Goal: Task Accomplishment & Management: Manage account settings

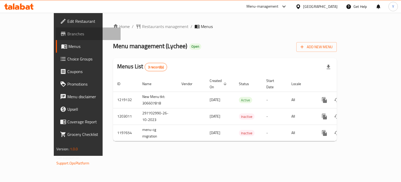
click at [67, 35] on span "Branches" at bounding box center [91, 34] width 49 height 6
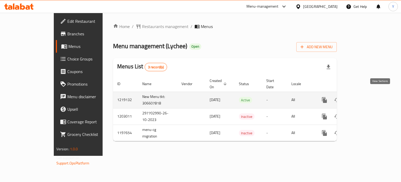
click at [365, 97] on icon "enhanced table" at bounding box center [362, 99] width 5 height 5
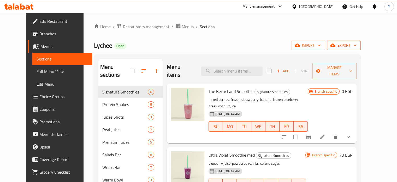
click at [336, 44] on icon "button" at bounding box center [333, 45] width 5 height 3
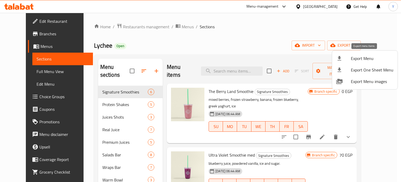
click at [333, 61] on li "Export Menu" at bounding box center [365, 58] width 66 height 11
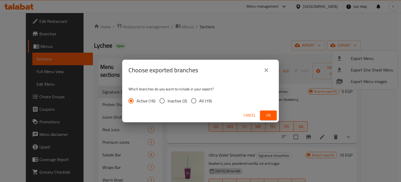
click at [200, 102] on span "All (19)" at bounding box center [205, 100] width 13 height 6
click at [199, 102] on input "All (19)" at bounding box center [193, 100] width 11 height 11
radio input "true"
click at [265, 113] on span "Ok" at bounding box center [268, 115] width 8 height 7
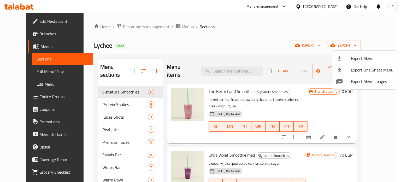
click at [21, 95] on div at bounding box center [200, 91] width 401 height 182
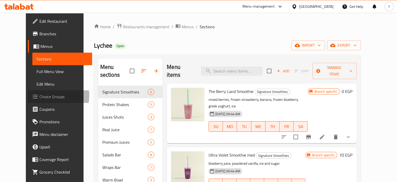
click at [39, 95] on span "Choice Groups" at bounding box center [63, 96] width 49 height 6
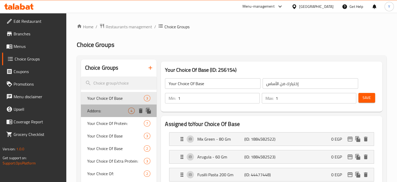
click at [96, 111] on span "Addons:" at bounding box center [107, 110] width 41 height 6
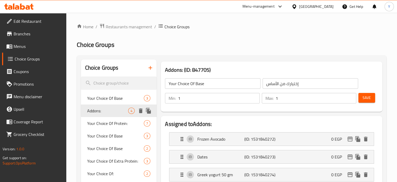
type input "Addons:"
type input "اضافات:"
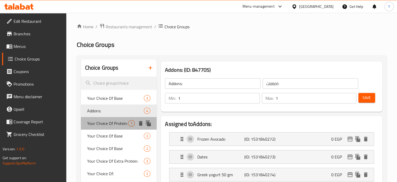
click at [101, 124] on span "Your Choice Of Protein:" at bounding box center [107, 123] width 41 height 6
type input "Your Choice Of Protein:"
type input "اختيارك من البروتين:"
type input "2"
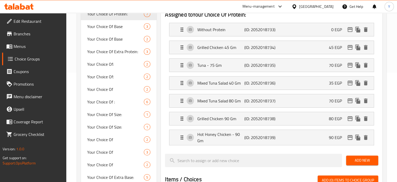
scroll to position [114, 0]
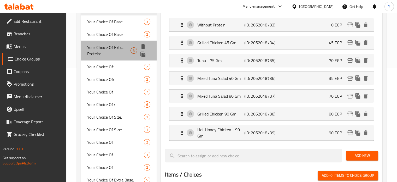
click at [91, 46] on span "Your Choice Of Extra Protein:" at bounding box center [108, 50] width 43 height 13
type input "Your Choice Of Extra Protein:"
type input "اختيارك من البروتين الإضافي:"
type input "0"
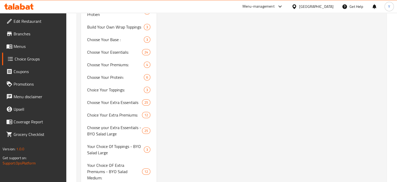
scroll to position [522, 0]
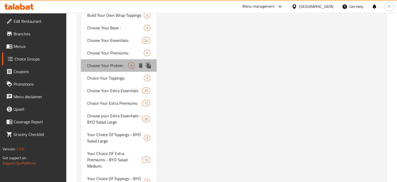
click at [114, 66] on span "Choose Your Protein:" at bounding box center [107, 65] width 41 height 6
type input "Choose Your Protein:"
type input "اختر البروتين الخاص بك :"
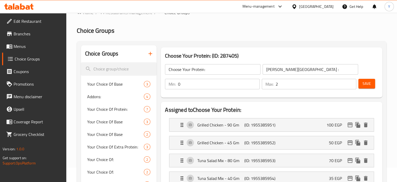
scroll to position [12, 0]
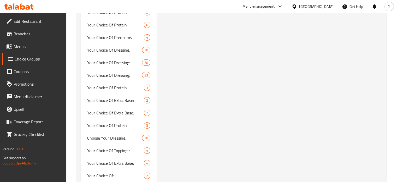
scroll to position [1764, 0]
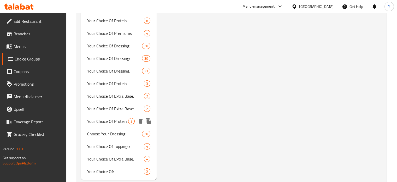
click at [111, 118] on span "Your Choice Of Protein" at bounding box center [107, 121] width 41 height 6
type input "Your Choice Of Protein"
type input "إختيارك من البروتين"
type input "3"
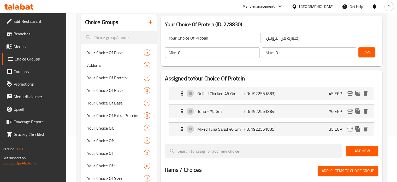
scroll to position [41, 0]
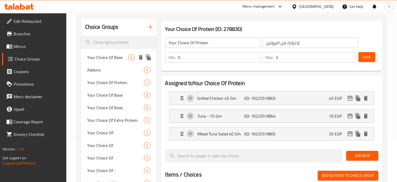
click at [94, 60] on span "Your Choice Of Base" at bounding box center [107, 57] width 41 height 6
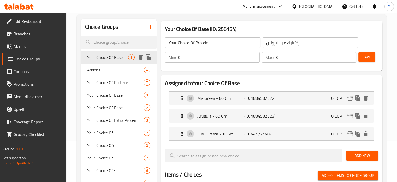
type input "Your Choice Of Base"
type input "إختيارك من الأساس"
type input "1"
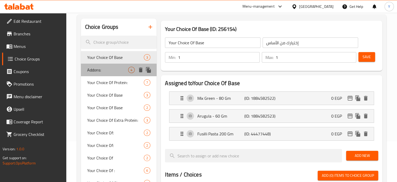
drag, startPoint x: 99, startPoint y: 65, endPoint x: 101, endPoint y: 72, distance: 7.5
click at [99, 65] on div "Addons: 4" at bounding box center [119, 69] width 76 height 13
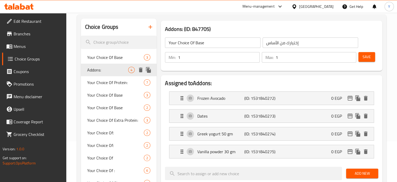
type input "Addons:"
type input "اضافات:"
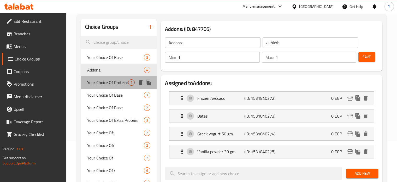
click at [102, 83] on span "Your Choice Of Protein:" at bounding box center [107, 82] width 41 height 6
type input "Your Choice Of Protein:"
type input "اختيارك من البروتين:"
type input "2"
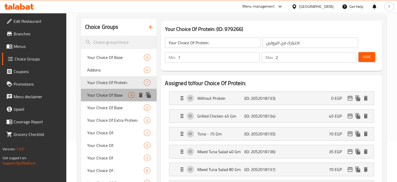
click at [102, 95] on span "Your Choice Of Base" at bounding box center [107, 95] width 41 height 6
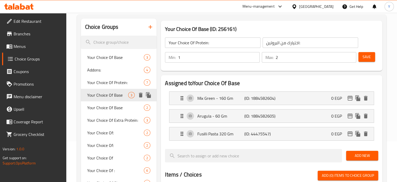
type input "Your Choice Of Base"
type input "إختيارك من الأساس"
click at [105, 104] on span "Your Choice Of Base" at bounding box center [107, 107] width 41 height 6
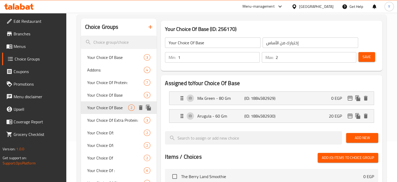
type input "0"
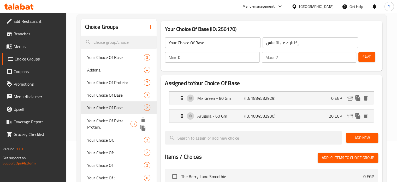
drag, startPoint x: 104, startPoint y: 116, endPoint x: 137, endPoint y: 108, distance: 34.0
click at [105, 116] on div "Your Choice Of Extra Protein: 3" at bounding box center [119, 124] width 76 height 20
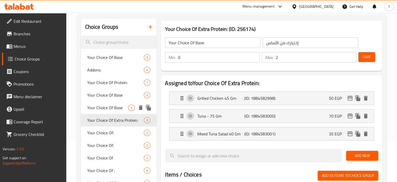
type input "Your Choice Of Extra Protein:"
type input "اختيارك من البروتين الإضافي:"
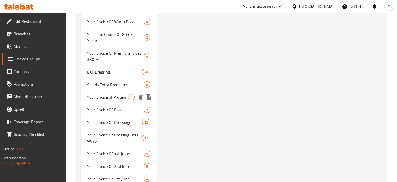
click at [95, 94] on span "Your Choice of Protein" at bounding box center [107, 97] width 41 height 6
type input "Your Choice of Protein"
type input "إختيارك من البروتين"
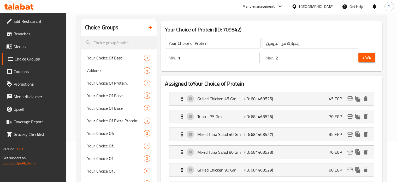
scroll to position [43, 0]
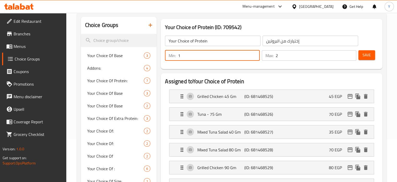
click at [210, 54] on input "1" at bounding box center [219, 55] width 82 height 10
type input "0"
click at [253, 58] on input "0" at bounding box center [219, 55] width 82 height 10
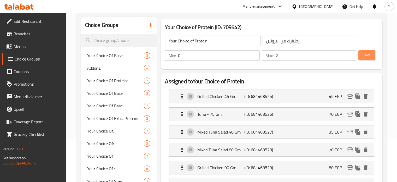
click at [367, 53] on span "Save" at bounding box center [367, 55] width 8 height 7
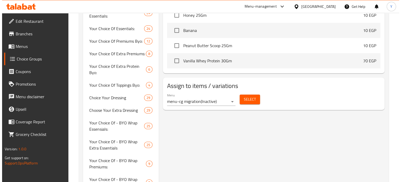
scroll to position [316, 0]
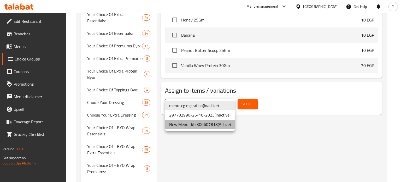
click at [201, 126] on li "New Menu tkt: 306607818 ( Active )" at bounding box center [200, 123] width 70 height 9
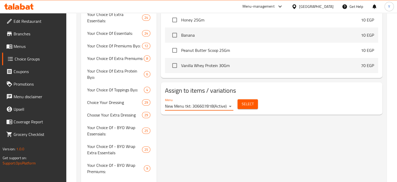
click at [254, 100] on button "Select" at bounding box center [248, 104] width 20 height 10
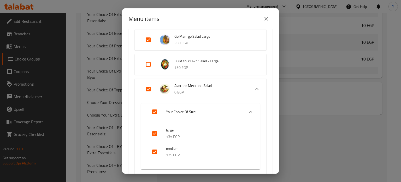
scroll to position [190, 0]
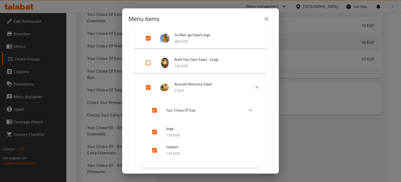
click at [149, 85] on input "Expand" at bounding box center [148, 87] width 13 height 13
checkbox input "false"
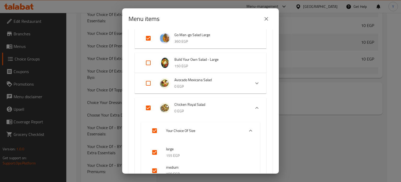
click at [149, 85] on input "Expand" at bounding box center [148, 83] width 13 height 13
checkbox input "true"
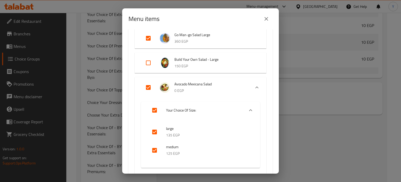
click at [250, 111] on icon "Expand" at bounding box center [251, 110] width 6 height 6
click at [256, 87] on icon "Expand" at bounding box center [257, 87] width 3 height 2
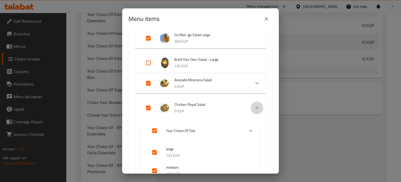
click at [254, 105] on icon "Expand" at bounding box center [257, 108] width 6 height 6
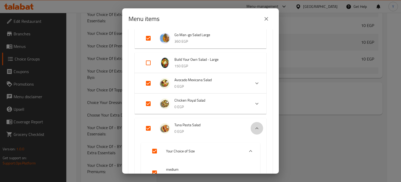
click at [256, 127] on icon "Expand" at bounding box center [257, 128] width 3 height 2
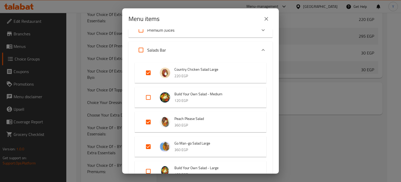
scroll to position [468, 0]
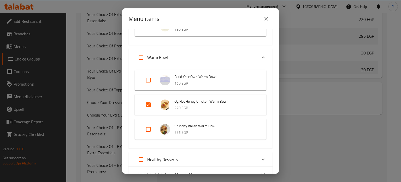
click at [148, 80] on input "Expand" at bounding box center [148, 80] width 13 height 13
click at [148, 79] on input "Expand" at bounding box center [148, 80] width 13 height 13
click at [147, 81] on input "Expand" at bounding box center [148, 80] width 13 height 13
checkbox input "true"
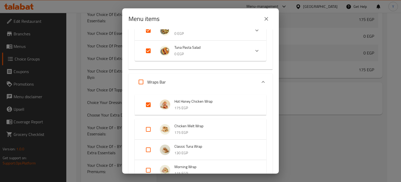
scroll to position [389, 0]
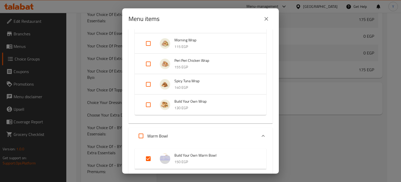
click at [148, 104] on input "Expand" at bounding box center [148, 104] width 13 height 13
checkbox input "true"
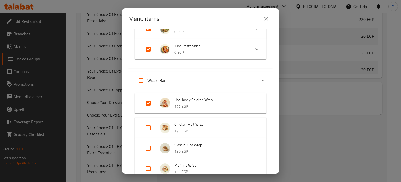
scroll to position [50, 0]
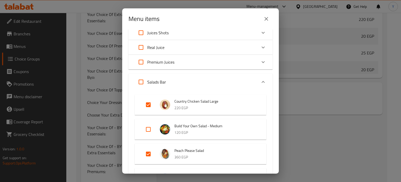
click at [244, 105] on p "220 EGP" at bounding box center [216, 108] width 82 height 7
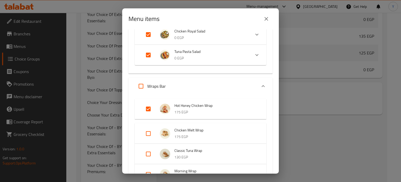
scroll to position [252, 0]
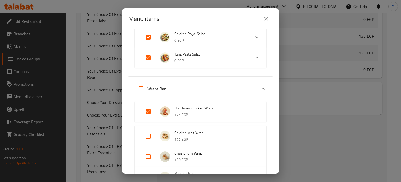
click at [261, 87] on icon "Expand" at bounding box center [263, 88] width 6 height 6
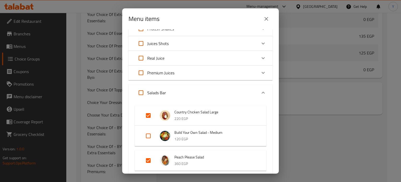
scroll to position [0, 0]
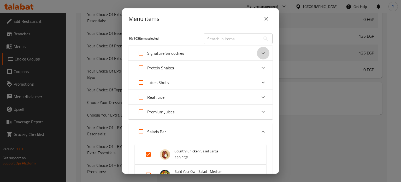
click at [257, 52] on div "Expand" at bounding box center [263, 53] width 13 height 13
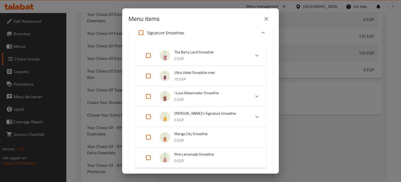
scroll to position [16, 0]
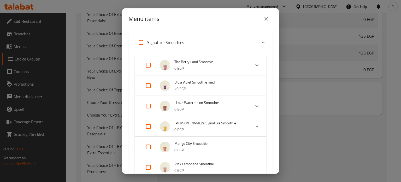
click at [262, 42] on icon "Expand" at bounding box center [263, 42] width 6 height 6
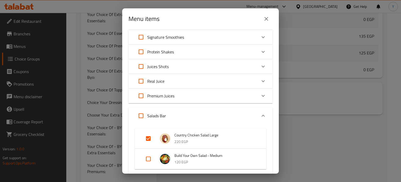
click at [260, 50] on icon "Expand" at bounding box center [263, 52] width 6 height 6
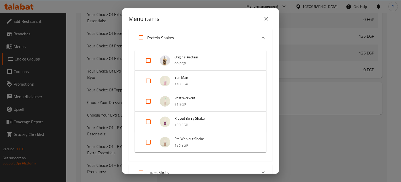
scroll to position [21, 0]
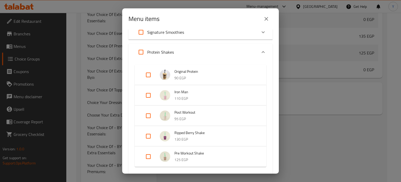
click at [262, 52] on div "Expand" at bounding box center [263, 52] width 13 height 13
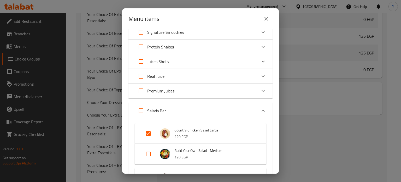
click at [261, 93] on icon "Expand" at bounding box center [263, 91] width 6 height 6
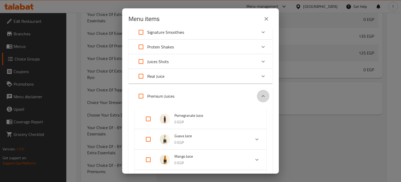
click at [261, 93] on icon "Expand" at bounding box center [263, 96] width 6 height 6
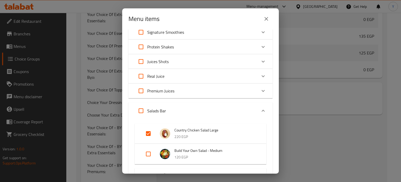
click at [261, 78] on icon "Expand" at bounding box center [263, 76] width 6 height 6
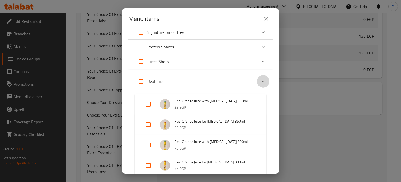
click at [261, 78] on div "Expand" at bounding box center [263, 81] width 13 height 13
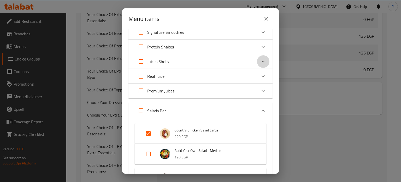
click at [260, 60] on icon "Expand" at bounding box center [263, 61] width 6 height 6
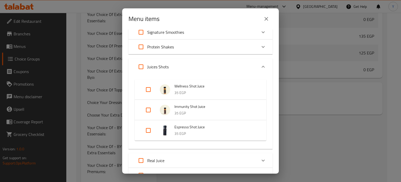
click at [259, 60] on div "Expand" at bounding box center [263, 66] width 13 height 13
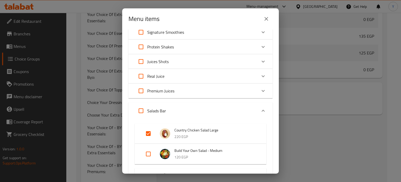
click at [258, 50] on div "Expand" at bounding box center [263, 46] width 13 height 13
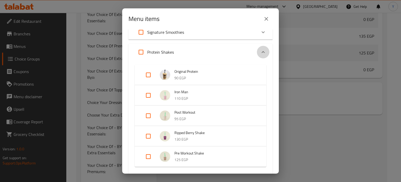
click at [260, 50] on icon "Expand" at bounding box center [263, 52] width 6 height 6
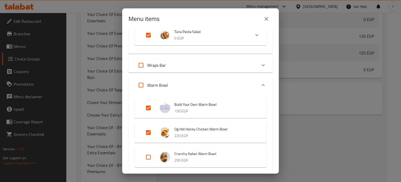
scroll to position [276, 0]
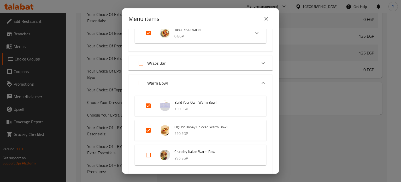
click at [260, 65] on icon "Expand" at bounding box center [263, 63] width 6 height 6
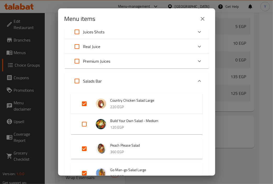
scroll to position [0, 0]
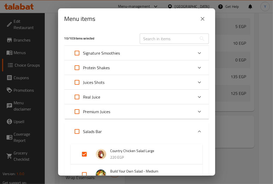
click at [202, 19] on icon "close" at bounding box center [202, 19] width 6 height 6
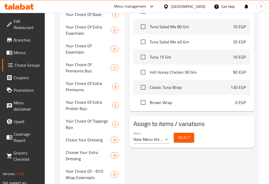
click at [187, 138] on span "Select" at bounding box center [184, 137] width 12 height 7
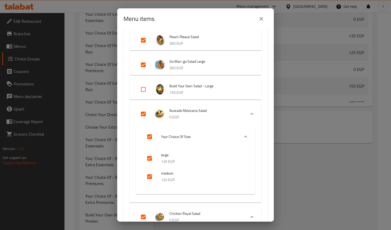
scroll to position [178, 0]
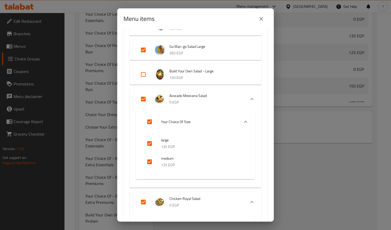
click at [249, 98] on icon "Expand" at bounding box center [252, 99] width 6 height 6
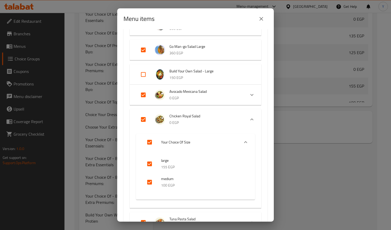
click at [249, 117] on icon "Expand" at bounding box center [252, 119] width 6 height 6
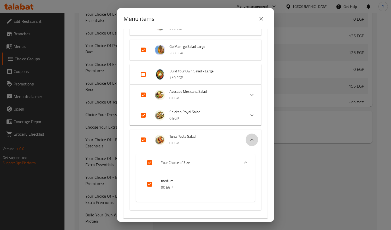
click at [249, 141] on icon "Expand" at bounding box center [252, 140] width 6 height 6
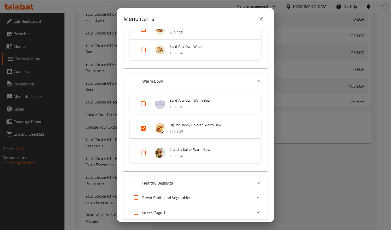
scroll to position [445, 0]
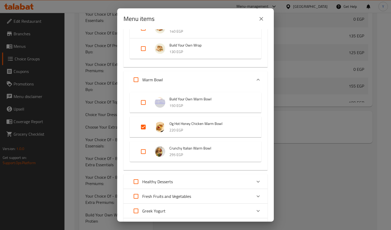
click at [144, 103] on input "Expand" at bounding box center [143, 102] width 13 height 13
checkbox input "true"
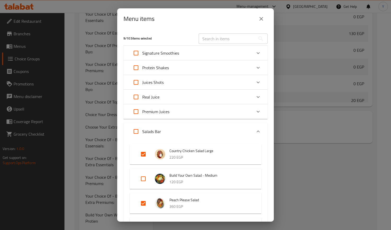
scroll to position [365, 0]
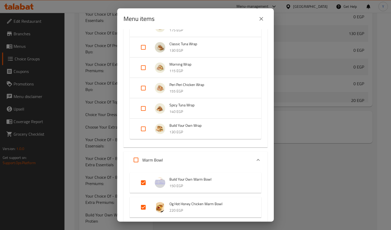
click at [143, 132] on input "Expand" at bounding box center [143, 129] width 13 height 13
checkbox input "true"
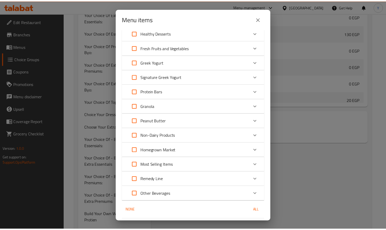
scroll to position [614, 0]
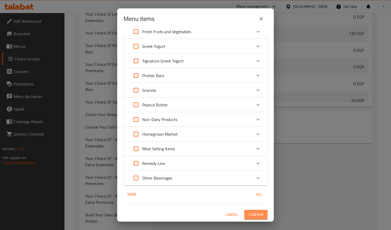
click at [249, 181] on span "Confirm" at bounding box center [256, 214] width 15 height 7
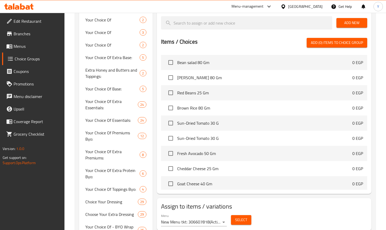
scroll to position [3926, 0]
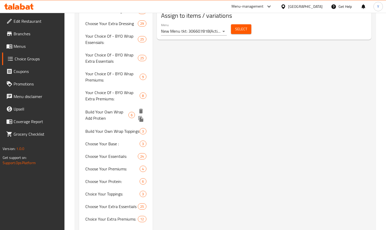
click at [102, 115] on span "Build Your Own Wrap Add Protien" at bounding box center [106, 115] width 43 height 13
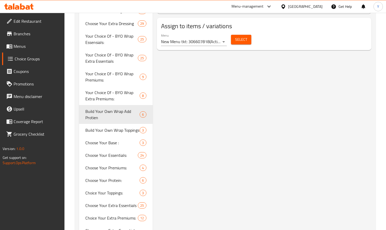
type input "Build Your Own Wrap Add Protien"
type input "إصنع الراب الخاص بك إضافة بروتين"
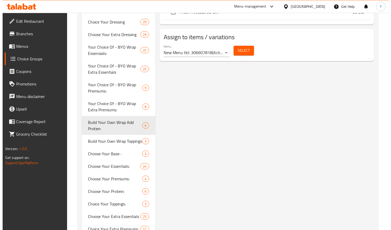
scroll to position [344, 0]
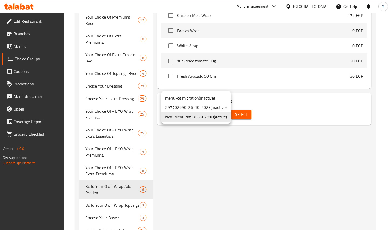
click at [222, 115] on li "New Menu tkt: 306607818 ( Active )" at bounding box center [196, 116] width 70 height 9
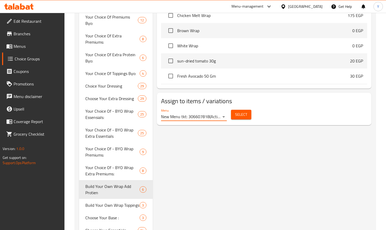
click at [241, 116] on span "Select" at bounding box center [241, 114] width 12 height 7
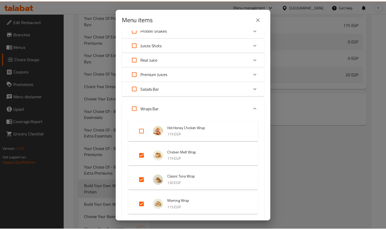
scroll to position [0, 0]
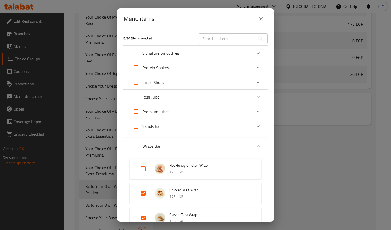
click at [264, 18] on icon "close" at bounding box center [261, 19] width 6 height 6
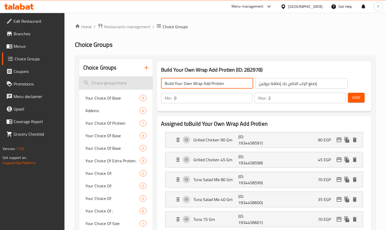
drag, startPoint x: 227, startPoint y: 83, endPoint x: 123, endPoint y: 77, distance: 103.4
paste input "Extra Protei"
type input "Extra Protein"
click at [306, 81] on input "إصنع الراب الخاص بك إضافة بروتين" at bounding box center [302, 83] width 92 height 10
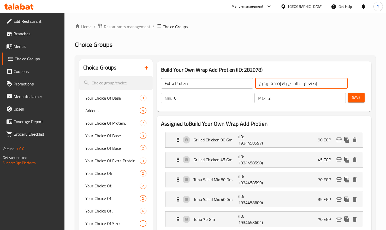
click at [306, 81] on input "إصنع الراب الخاص بك إضافة بروتين" at bounding box center [302, 83] width 92 height 10
type input "البروتين الإضافي"
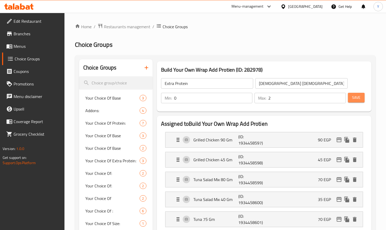
click at [355, 98] on span "Save" at bounding box center [356, 97] width 8 height 7
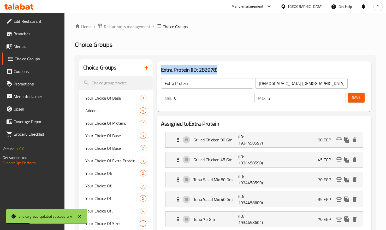
drag, startPoint x: 161, startPoint y: 68, endPoint x: 215, endPoint y: 69, distance: 53.3
click at [220, 70] on h3 "Extra Protein (ID: 282978)" at bounding box center [264, 70] width 206 height 8
copy h3 "Extra Protein (ID: 282978)"
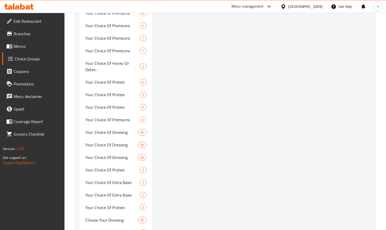
scroll to position [1694, 0]
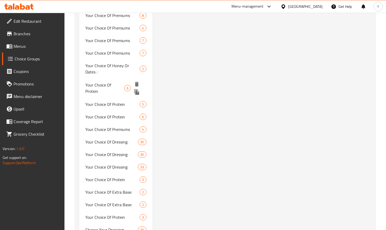
click at [116, 82] on span "Your Choice Of Protein" at bounding box center [104, 88] width 39 height 13
type input "Your Choice Of Protein"
type input "إختيارك من البروتين"
type input "1"
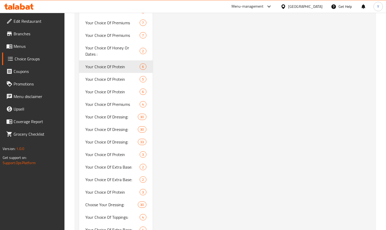
scroll to position [1741, 0]
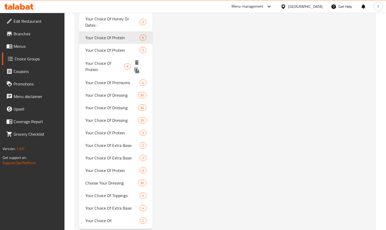
click at [89, 60] on span "Your Choice Of Protein" at bounding box center [104, 66] width 39 height 13
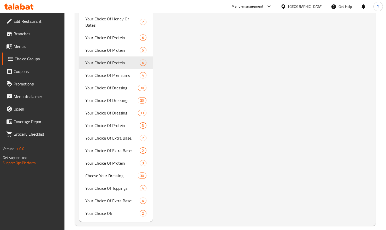
type input "1"
type input "4"
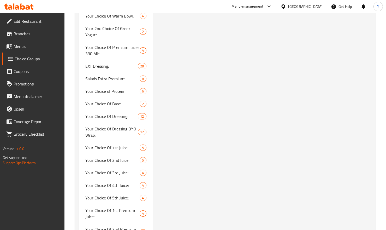
scroll to position [1279, 0]
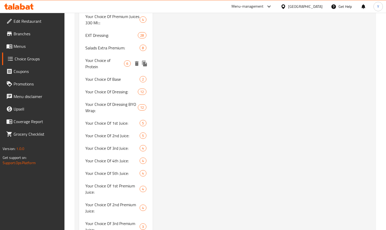
click at [105, 58] on div "Your Choice of Protein 6" at bounding box center [116, 63] width 74 height 19
type input "Your Choice of Protein"
type input "0"
type input "2"
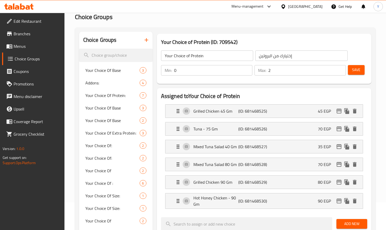
scroll to position [25, 0]
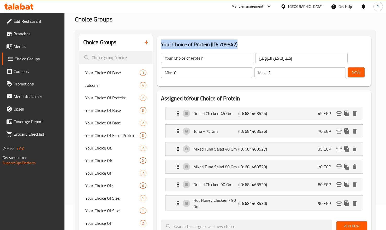
drag, startPoint x: 157, startPoint y: 41, endPoint x: 225, endPoint y: 40, distance: 68.5
click at [238, 43] on div "Your Choice of Protein (ID: 709542) Your Choice of Protein ​ إختيارك من البروتي…" at bounding box center [264, 61] width 215 height 50
copy h3 "Your Choice of Protein (ID: 709542)"
click at [271, 47] on div "Your Choice of Protein ​ إختيارك من البروتين ​ Min: 0 ​ Max: 2 ​ Save" at bounding box center [264, 66] width 211 height 38
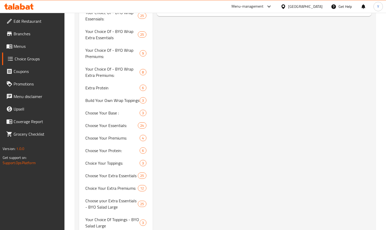
scroll to position [433, 0]
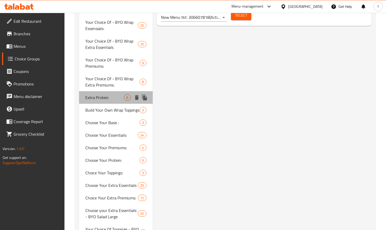
click at [115, 98] on span "Extra Protein" at bounding box center [104, 97] width 39 height 6
type input "Extra Protein"
type input "البروتين الإضافي"
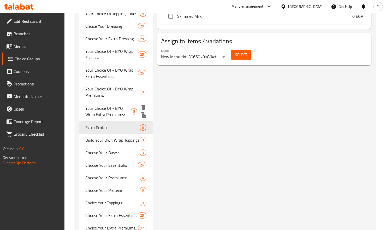
scroll to position [404, 0]
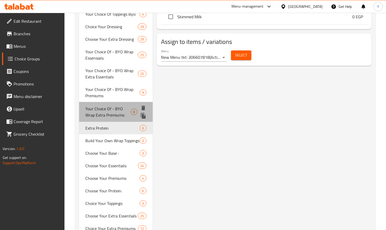
click at [109, 108] on span "Your Choice Of - BYO Wrap Extra Premiums:" at bounding box center [107, 112] width 45 height 13
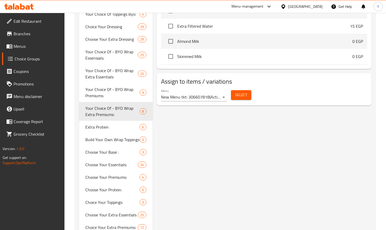
type input "Your Choice Of - BYO Wrap Extra Premiums:"
type input "إختيارك من البريميم الإضافية - إصنع الراب الخاص بك:"
type input "1"
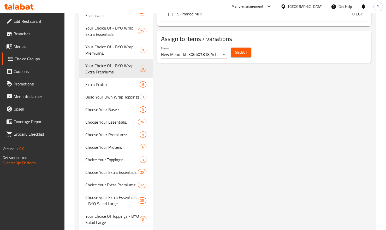
scroll to position [451, 0]
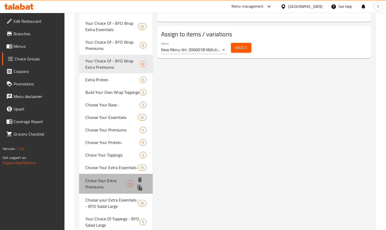
click at [115, 179] on span "Choice Your Extra Premiums:" at bounding box center [105, 183] width 40 height 13
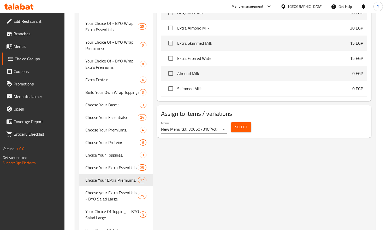
type input "Choice Your Extra Premiums:"
type input "اختر بريميوم الإضافية:"
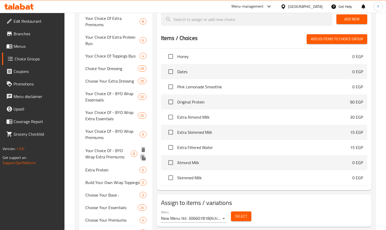
scroll to position [362, 0]
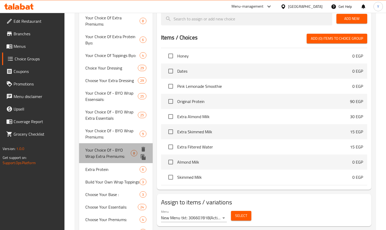
click at [99, 154] on span "Your Choice Of - BYO Wrap Extra Premiums:" at bounding box center [107, 153] width 45 height 13
type input "Your Choice Of - BYO Wrap Extra Premiums:"
type input "إختيارك من البريميم الإضافية - إصنع الراب الخاص بك:"
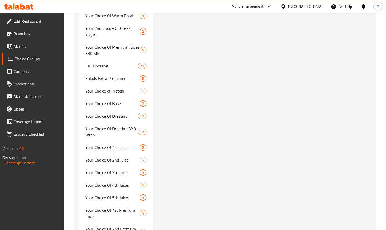
scroll to position [1251, 0]
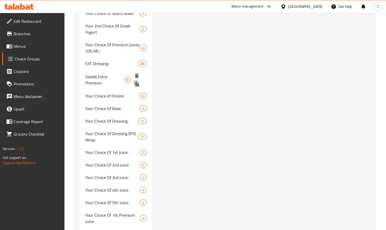
click at [82, 73] on div "Salads Extra Premium: 8" at bounding box center [116, 80] width 74 height 20
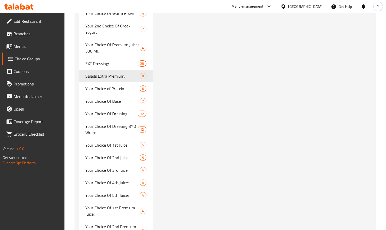
type input "Salads Extra Premium:"
type input "إصافة بريميوم للسلطة:"
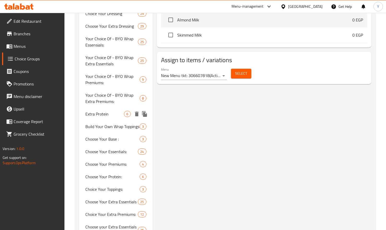
scroll to position [416, 0]
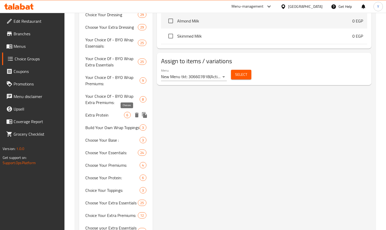
click at [125, 114] on span "6" at bounding box center [127, 115] width 6 height 5
type input "Extra Protein"
type input "البروتين الإضافي"
type input "2"
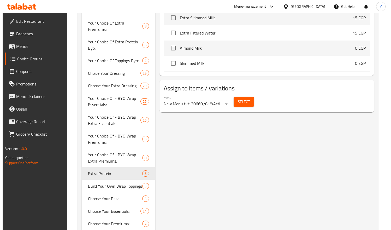
scroll to position [364, 0]
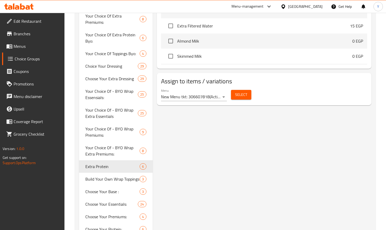
click at [239, 98] on button "Select" at bounding box center [241, 95] width 20 height 10
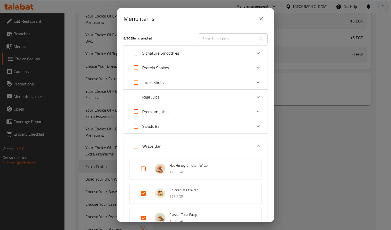
scroll to position [7333, 0]
click at [211, 39] on input "text" at bounding box center [227, 38] width 57 height 10
paste input "Crunchy Italian Warm Bowl"
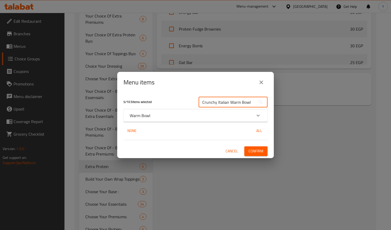
type input "Crunchy Italian Warm Bowl"
click at [192, 119] on div "Warm Bowl" at bounding box center [196, 115] width 144 height 13
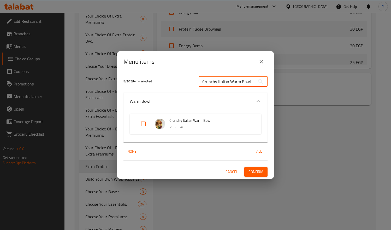
drag, startPoint x: 202, startPoint y: 80, endPoint x: 280, endPoint y: 90, distance: 78.9
click at [280, 90] on div "Menu items 5 / 103 items selected Crunchy Italian Warm Bowl ​ Warm Bowl Crunchy…" at bounding box center [195, 115] width 391 height 230
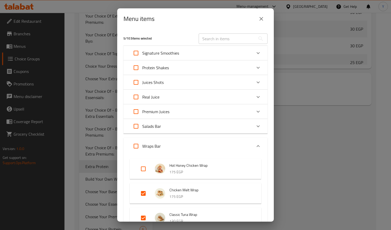
drag, startPoint x: 279, startPoint y: 80, endPoint x: 275, endPoint y: 79, distance: 3.8
click at [278, 80] on div "Menu items 5 / 103 items selected ​ Signature Smoothies The Berry Land Smoothie…" at bounding box center [195, 115] width 391 height 230
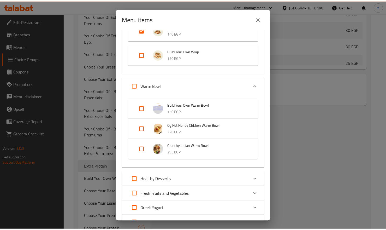
scroll to position [261, 0]
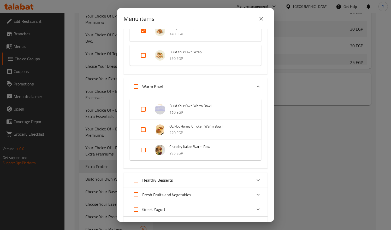
click at [260, 20] on icon "close" at bounding box center [262, 19] width 4 height 4
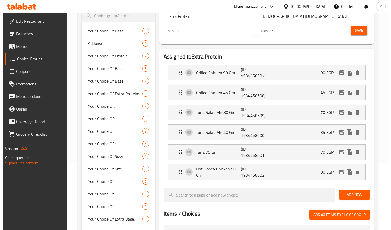
scroll to position [0, 0]
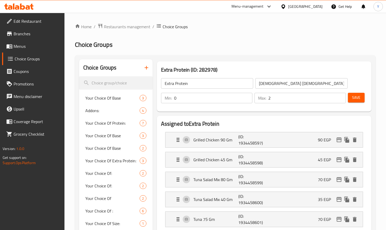
click at [19, 49] on span "Menus" at bounding box center [37, 46] width 47 height 6
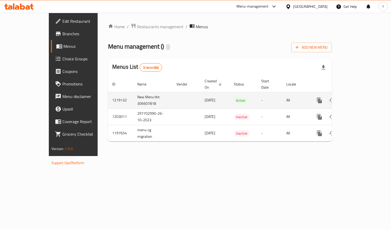
click at [361, 97] on icon "enhanced table" at bounding box center [357, 100] width 6 height 6
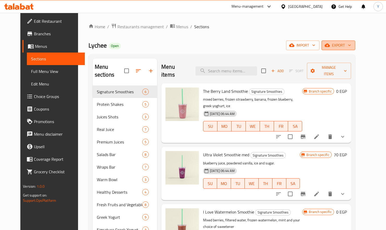
click at [351, 42] on span "export" at bounding box center [338, 45] width 25 height 7
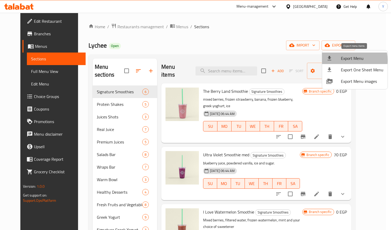
click at [342, 60] on span "Export Menu" at bounding box center [362, 58] width 43 height 6
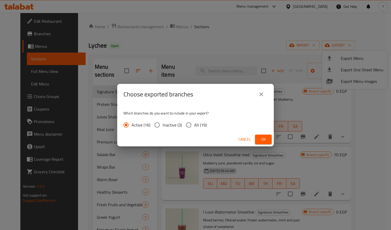
click at [195, 124] on span "All (19)" at bounding box center [200, 125] width 13 height 6
click at [194, 124] on input "All (19)" at bounding box center [188, 124] width 11 height 11
radio input "true"
click at [259, 138] on span "Ok" at bounding box center [263, 139] width 8 height 7
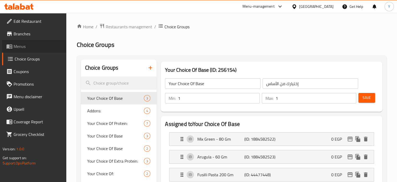
click at [26, 47] on span "Menus" at bounding box center [38, 46] width 49 height 6
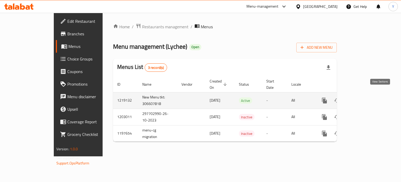
click at [365, 98] on icon "enhanced table" at bounding box center [362, 100] width 5 height 5
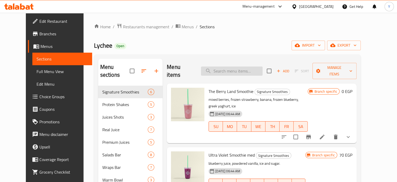
click at [246, 66] on input "search" at bounding box center [232, 70] width 62 height 9
paste input "Build Your Own Warm Bowl"
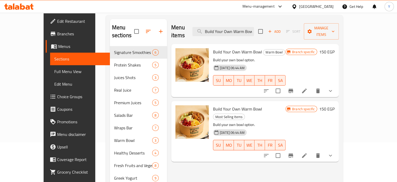
scroll to position [42, 0]
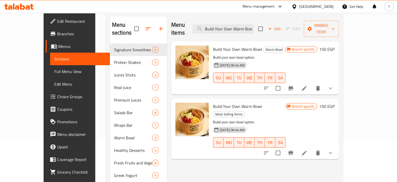
click at [332, 87] on icon "show more" at bounding box center [330, 88] width 3 height 2
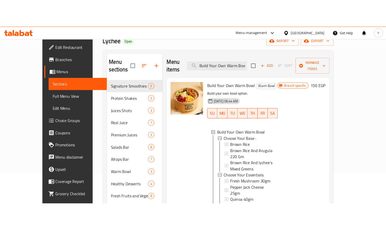
scroll to position [0, 0]
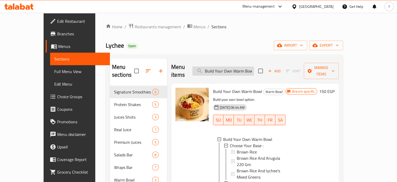
click at [254, 68] on input "Build Your Own Warm Bowl" at bounding box center [224, 70] width 62 height 9
paste input "rap"
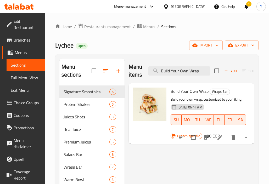
drag, startPoint x: 176, startPoint y: 67, endPoint x: 93, endPoint y: 61, distance: 83.3
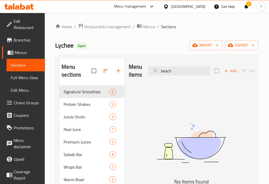
drag, startPoint x: 173, startPoint y: 69, endPoint x: 143, endPoint y: 66, distance: 30.7
click at [143, 67] on div "Menu items beach Add Sort Manage items" at bounding box center [191, 71] width 125 height 25
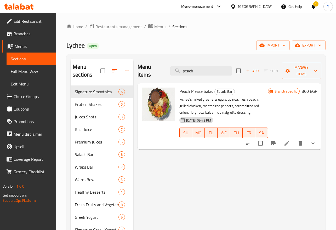
type input "peach"
drag, startPoint x: 254, startPoint y: 5, endPoint x: 0, endPoint y: 140, distance: 287.5
click at [0, 140] on div "Upsell" at bounding box center [26, 146] width 60 height 13
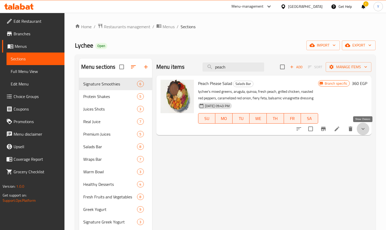
click at [361, 127] on icon "show more" at bounding box center [363, 129] width 6 height 6
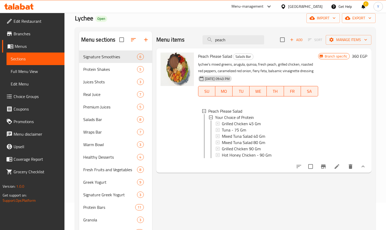
scroll to position [30, 0]
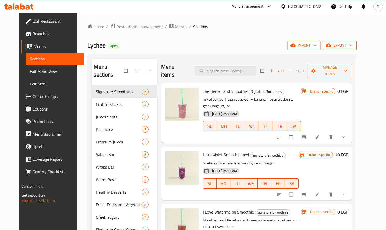
click at [353, 43] on span "export" at bounding box center [339, 45] width 25 height 7
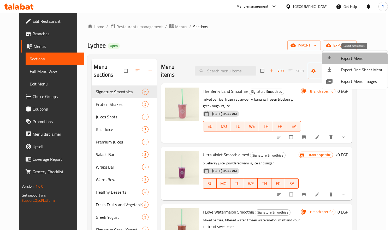
click at [355, 61] on span "Export Menu" at bounding box center [362, 58] width 43 height 6
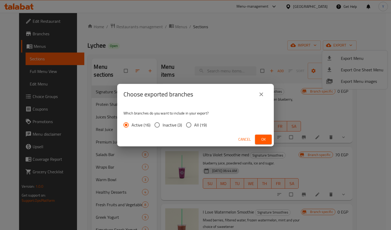
click at [195, 122] on span "All (19)" at bounding box center [200, 125] width 13 height 6
click at [194, 121] on input "All (19)" at bounding box center [188, 124] width 11 height 11
radio input "true"
click at [267, 139] on span "Ok" at bounding box center [263, 139] width 8 height 7
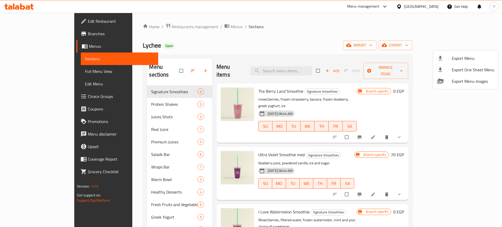
click at [292, 61] on div at bounding box center [251, 113] width 502 height 227
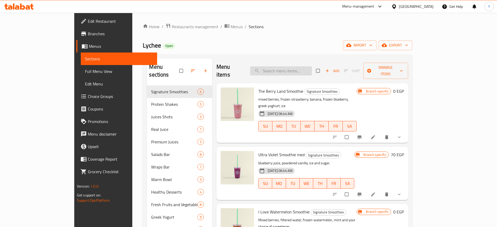
click at [296, 66] on input "search" at bounding box center [281, 70] width 62 height 9
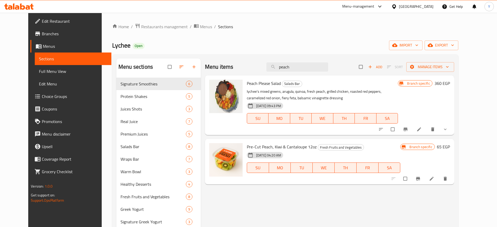
type input "peach"
click at [262, 81] on span "Peach Please Salad" at bounding box center [264, 83] width 34 height 8
copy h6 "Peach Please Salad"
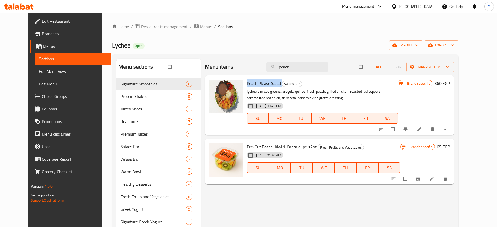
copy h6 "Peach Please Salad"
click at [391, 6] on icon at bounding box center [393, 6] width 5 height 5
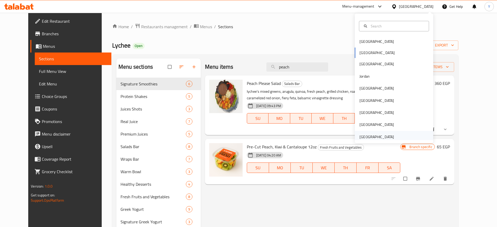
click at [375, 134] on div "[GEOGRAPHIC_DATA]" at bounding box center [376, 137] width 34 height 6
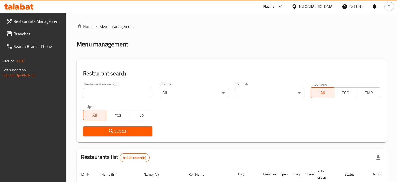
drag, startPoint x: 375, startPoint y: 134, endPoint x: 105, endPoint y: 87, distance: 274.2
click at [111, 92] on input "search" at bounding box center [118, 93] width 70 height 10
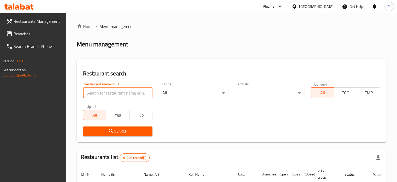
click at [43, 35] on span "Branches" at bounding box center [38, 34] width 49 height 6
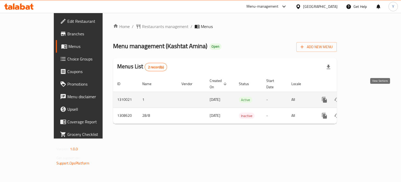
click at [369, 93] on link "enhanced table" at bounding box center [362, 99] width 13 height 13
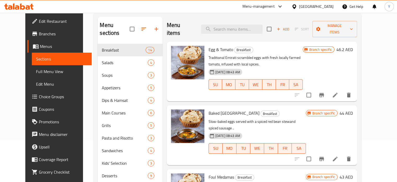
scroll to position [43, 0]
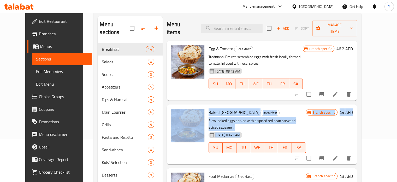
drag, startPoint x: 378, startPoint y: 73, endPoint x: 383, endPoint y: 101, distance: 28.6
click at [357, 101] on div "Menu items Add Sort Manage items Egg & Tomato Breakfast Traditional Emirati scr…" at bounding box center [260, 149] width 195 height 267
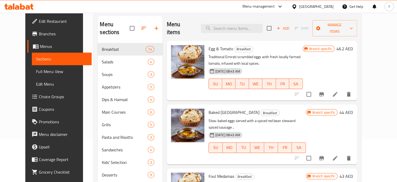
click at [351, 67] on div "Branch specific 46.2 AED" at bounding box center [328, 70] width 50 height 51
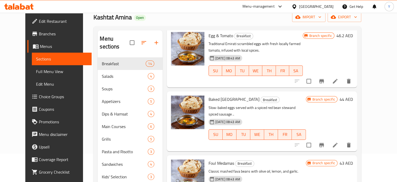
scroll to position [0, 0]
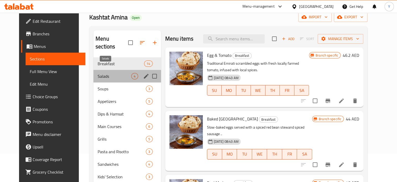
click at [111, 73] on span "Salads" at bounding box center [115, 76] width 34 height 6
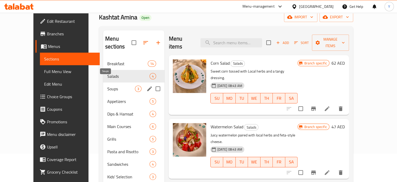
click at [109, 85] on span "Soups" at bounding box center [121, 88] width 28 height 6
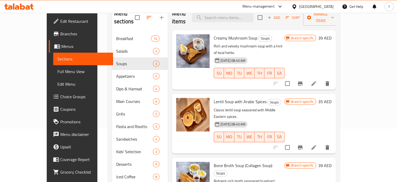
scroll to position [51, 0]
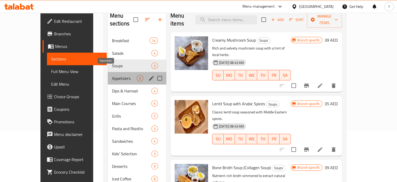
click at [112, 75] on span "Appetizers" at bounding box center [124, 78] width 25 height 6
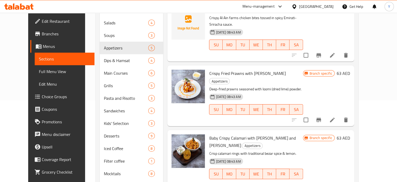
scroll to position [95, 0]
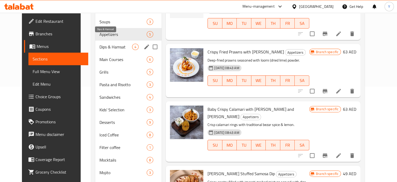
click at [115, 44] on span "Dips & Hamsat" at bounding box center [116, 47] width 33 height 6
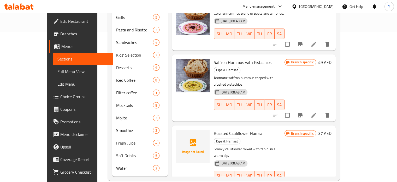
scroll to position [151, 0]
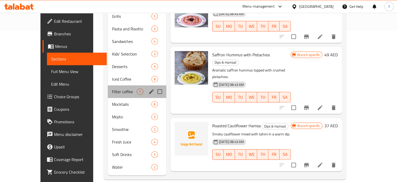
click at [108, 88] on div "Filter coffee 1" at bounding box center [137, 91] width 59 height 13
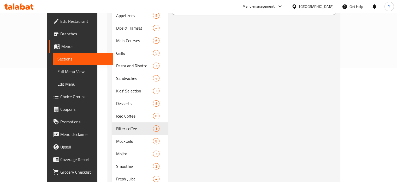
scroll to position [115, 0]
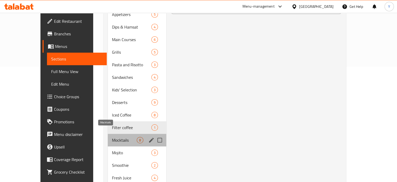
click at [112, 137] on span "Mocktails" at bounding box center [124, 140] width 25 height 6
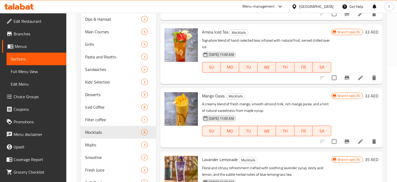
scroll to position [105, 0]
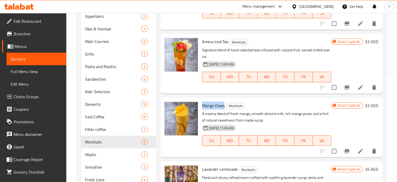
drag, startPoint x: 224, startPoint y: 105, endPoint x: 202, endPoint y: 103, distance: 22.3
click at [202, 103] on div "Mango Oasis. Mocktails A creamy blend of fresh mango, smooth almond milk, rich …" at bounding box center [266, 127] width 133 height 55
copy span "Mango Oasis"
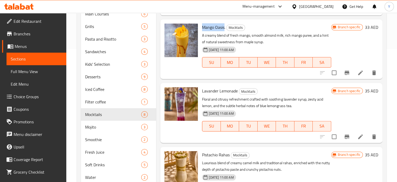
scroll to position [60, 0]
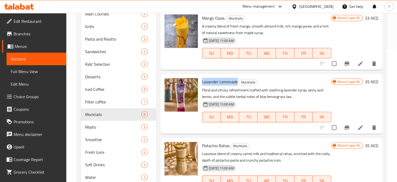
drag, startPoint x: 202, startPoint y: 79, endPoint x: 230, endPoint y: 81, distance: 28.0
click at [236, 84] on span "Lavander Lemonade" at bounding box center [220, 82] width 36 height 8
copy span "Lavander Lemonad"
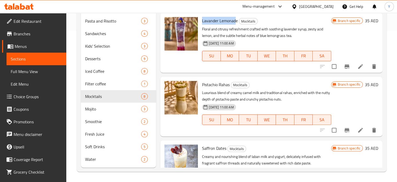
scroll to position [102, 0]
click at [341, 70] on button "Branch-specific-item" at bounding box center [347, 66] width 13 height 13
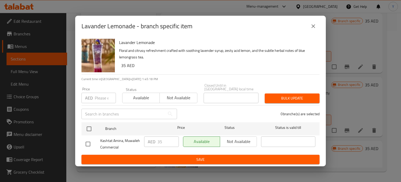
drag, startPoint x: 312, startPoint y: 25, endPoint x: 325, endPoint y: 64, distance: 41.3
click at [312, 25] on icon "close" at bounding box center [313, 26] width 6 height 6
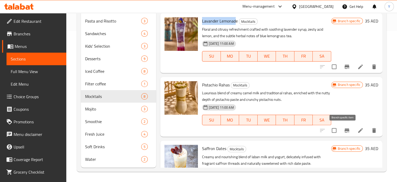
click at [345, 132] on icon "Branch-specific-item" at bounding box center [347, 130] width 5 height 4
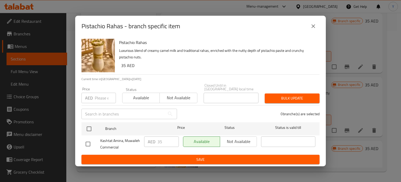
click at [309, 26] on button "close" at bounding box center [313, 26] width 13 height 13
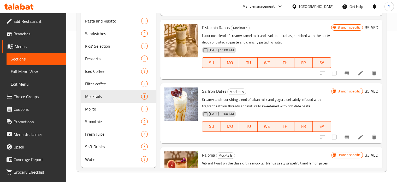
scroll to position [160, 0]
click at [346, 142] on div at bounding box center [348, 136] width 64 height 13
click at [344, 133] on icon "Branch-specific-item" at bounding box center [347, 136] width 6 height 6
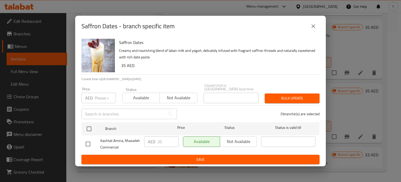
click at [317, 19] on div "Saffron Dates - branch specific item" at bounding box center [200, 26] width 251 height 21
click at [317, 27] on button "close" at bounding box center [313, 26] width 13 height 13
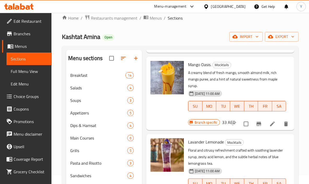
scroll to position [0, 0]
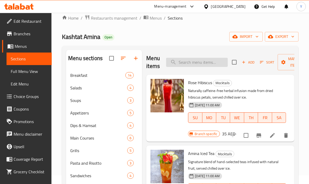
click at [201, 65] on input "search" at bounding box center [197, 62] width 62 height 9
paste input "Egg & Tomato"
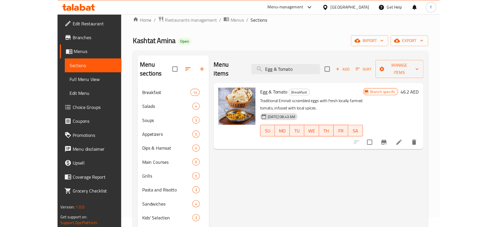
scroll to position [9, 0]
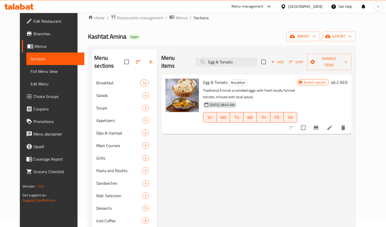
drag, startPoint x: 245, startPoint y: 57, endPoint x: 112, endPoint y: 54, distance: 132.8
click at [112, 54] on div "Menu sections Breakfast 14 Salads 4 Soups 3 Appetizers 5 Dips & Hamsat 4 Main C…" at bounding box center [221, 183] width 259 height 267
paste input "Baked [GEOGRAPHIC_DATA]"
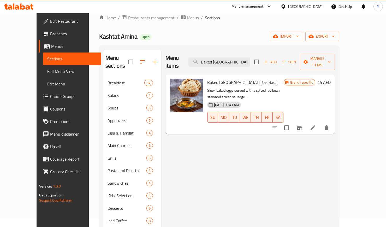
drag, startPoint x: 253, startPoint y: 55, endPoint x: 70, endPoint y: 60, distance: 183.0
click at [89, 60] on div "Home / Restaurants management / Menus / Sections Kashtat Amina Open import expo…" at bounding box center [219, 168] width 261 height 328
paste input "Foul Medamas"
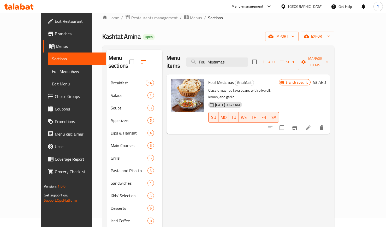
drag, startPoint x: 251, startPoint y: 56, endPoint x: 158, endPoint y: 48, distance: 93.4
click at [158, 48] on div "Menu sections Breakfast 14 Salads 4 Soups 3 Appetizers 5 Dips & Hamsat 4 Main C…" at bounding box center [218, 183] width 232 height 276
paste input "Crispy Falafel"
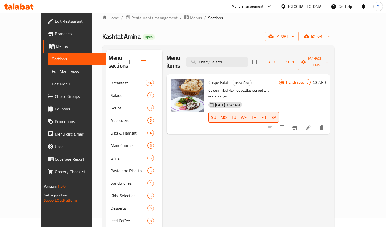
drag, startPoint x: 242, startPoint y: 54, endPoint x: 183, endPoint y: 53, distance: 59.8
click at [183, 53] on div "Menu items Crispy Falafel Add Sort Manage items" at bounding box center [249, 62] width 164 height 25
paste input "[PERSON_NAME]"
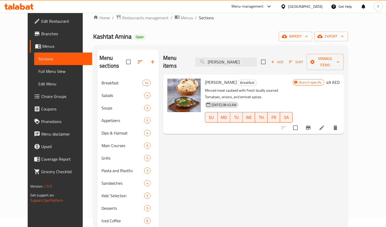
type input "[PERSON_NAME]"
click at [348, 31] on div "Home / Restaurants management / Menus / Sections Kashtat Amina Open import expo…" at bounding box center [220, 167] width 255 height 307
click at [344, 33] on span "export" at bounding box center [331, 36] width 25 height 7
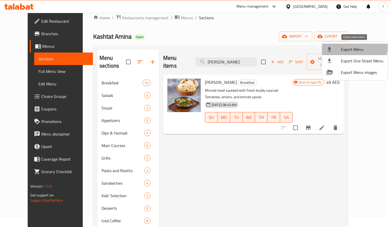
click at [354, 47] on span "Export Menu" at bounding box center [362, 49] width 43 height 6
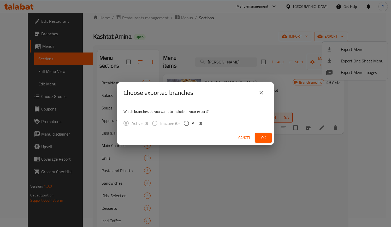
click at [261, 93] on icon "close" at bounding box center [262, 93] width 4 height 4
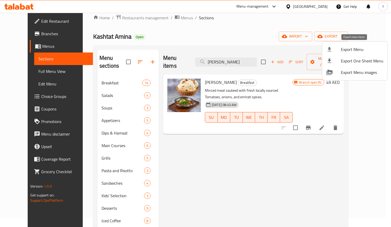
click at [360, 46] on span "Export Menu" at bounding box center [362, 49] width 43 height 6
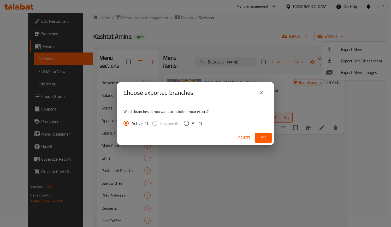
click at [199, 121] on span "All (1)" at bounding box center [197, 123] width 10 height 6
click at [192, 121] on input "All (1)" at bounding box center [186, 123] width 11 height 11
radio input "true"
click at [266, 140] on span "Ok" at bounding box center [263, 138] width 8 height 7
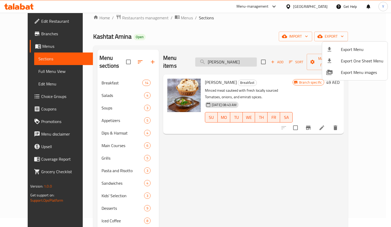
click at [242, 58] on div at bounding box center [195, 113] width 391 height 227
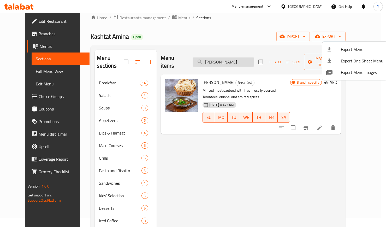
click at [242, 57] on input "[PERSON_NAME]" at bounding box center [224, 61] width 62 height 9
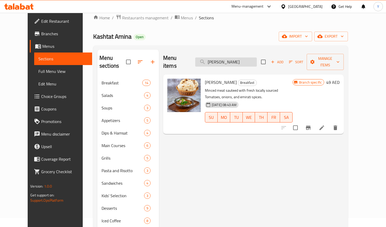
click at [242, 57] on input "[PERSON_NAME]" at bounding box center [226, 61] width 62 height 9
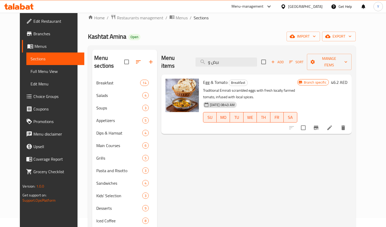
type input "بيض و"
click at [317, 167] on div "Menu items بيض و Add Sort Manage items Egg & Tomato Breakfast Traditional Emira…" at bounding box center [254, 183] width 195 height 267
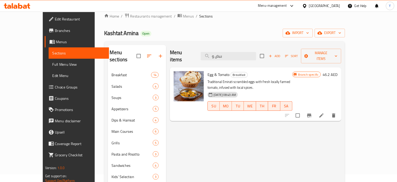
scroll to position [9, 0]
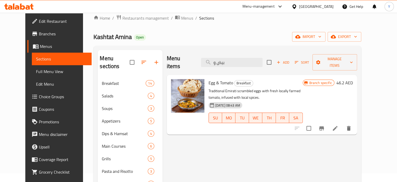
drag, startPoint x: 490, startPoint y: 0, endPoint x: 236, endPoint y: 132, distance: 286.1
click at [267, 154] on div "Menu items بيض و Add Sort Manage items Egg & Tomato Breakfast Traditional Emira…" at bounding box center [260, 183] width 195 height 267
click at [36, 73] on span "Full Menu View" at bounding box center [61, 71] width 51 height 6
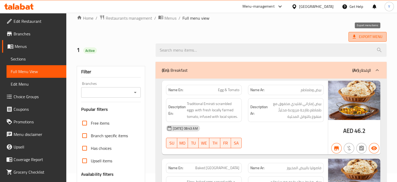
click at [359, 37] on span "Export Menu" at bounding box center [368, 36] width 30 height 7
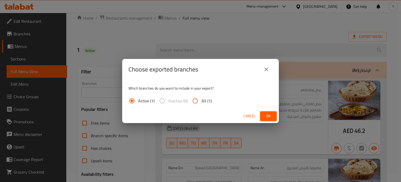
click at [209, 99] on span "All (1)" at bounding box center [207, 100] width 10 height 6
click at [202, 99] on input "All (1)" at bounding box center [195, 100] width 13 height 13
radio input "true"
click at [270, 113] on span "Ok" at bounding box center [268, 116] width 8 height 7
